Goal: Information Seeking & Learning: Learn about a topic

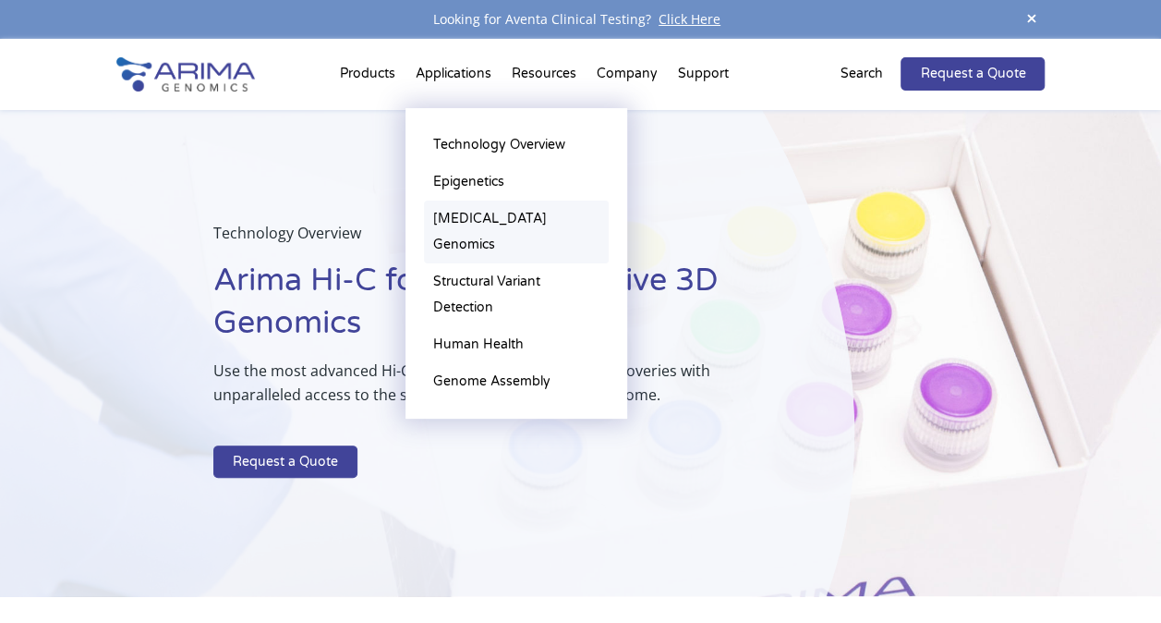
click at [519, 227] on link "[MEDICAL_DATA] Genomics" at bounding box center [516, 231] width 185 height 63
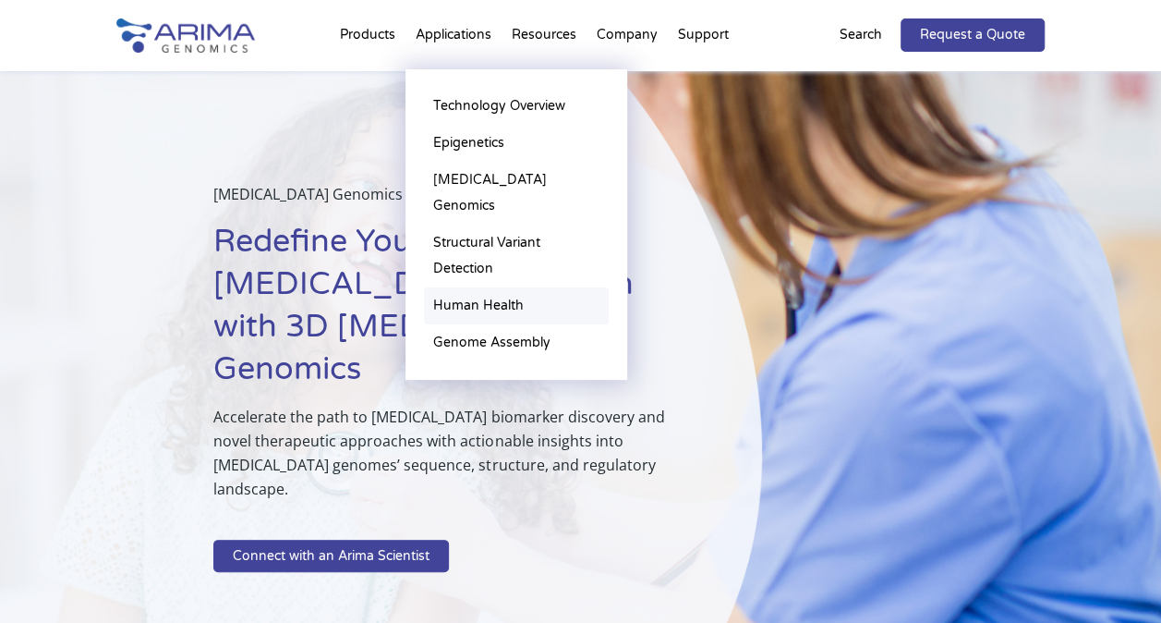
click at [475, 287] on link "Human Health" at bounding box center [516, 305] width 185 height 37
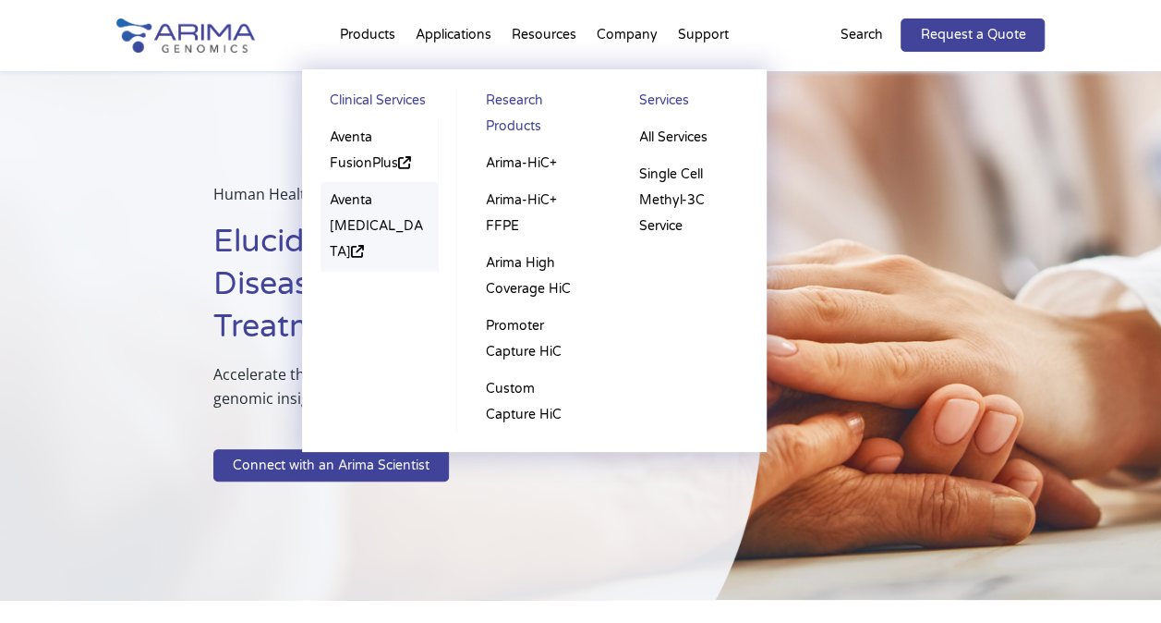
click at [383, 225] on link "Aventa [MEDICAL_DATA]" at bounding box center [380, 226] width 118 height 89
